Goal: Task Accomplishment & Management: Use online tool/utility

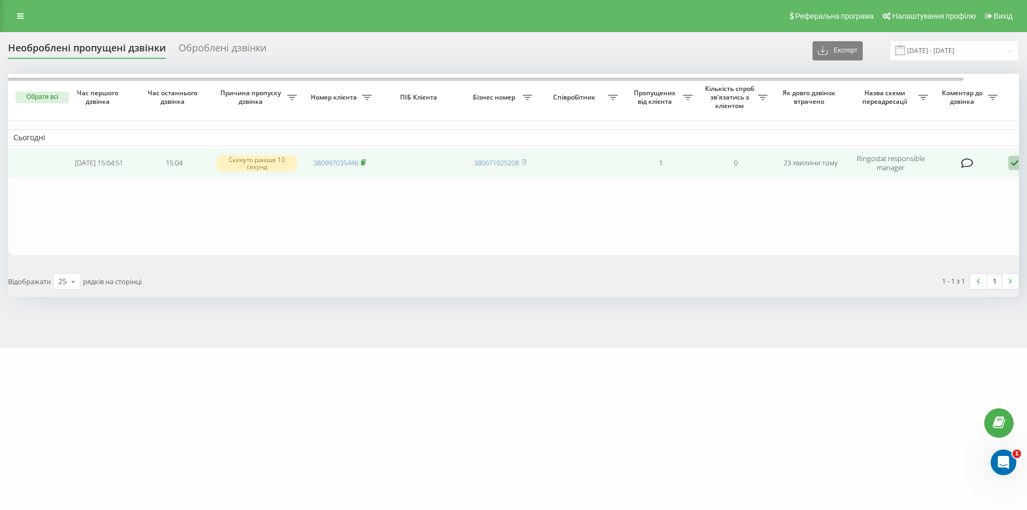
click at [364, 162] on rect at bounding box center [362, 163] width 3 height 5
click at [364, 164] on rect at bounding box center [362, 162] width 3 height 5
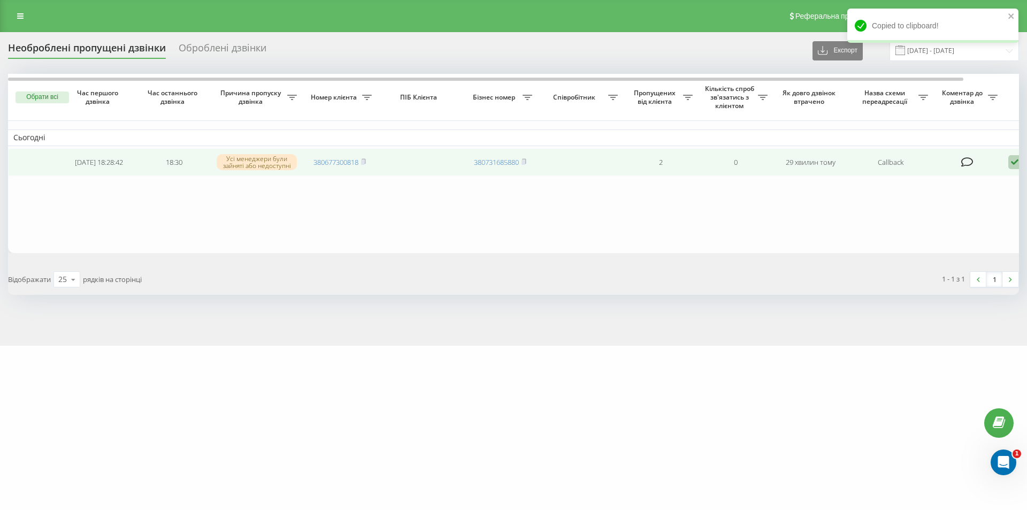
click at [1008, 160] on td "Обробити Не вдалося зв'язатися Зв'язався з клієнтом за допомогою іншого каналу …" at bounding box center [1040, 162] width 75 height 28
click at [1013, 161] on icon at bounding box center [1014, 162] width 13 height 14
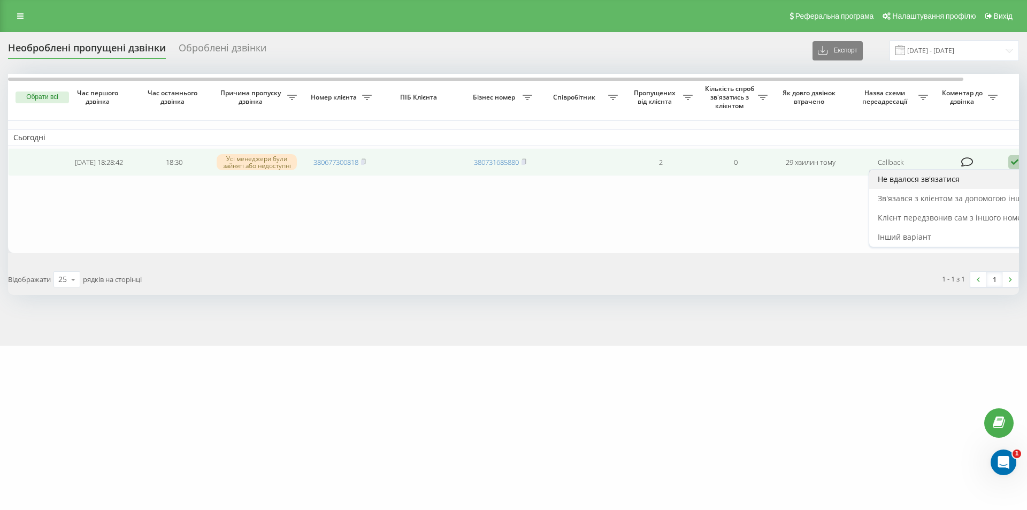
click at [947, 178] on span "Не вдалося зв'язатися" at bounding box center [919, 179] width 82 height 10
